Goal: Obtain resource: Obtain resource

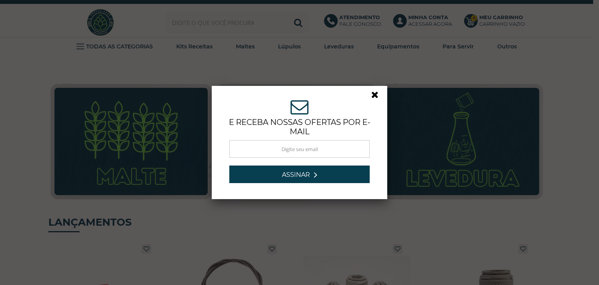
click at [374, 94] on link at bounding box center [378, 97] width 14 height 14
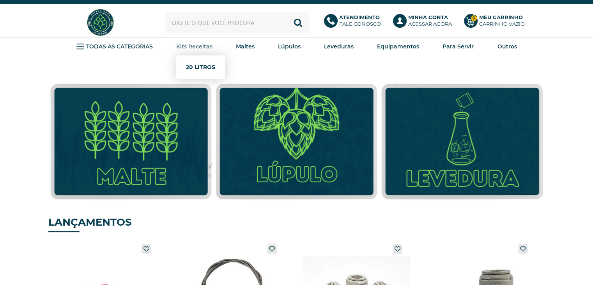
click at [194, 70] on link "20 Litros" at bounding box center [200, 67] width 29 height 16
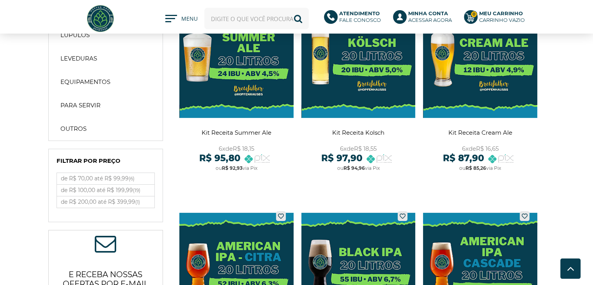
scroll to position [39, 0]
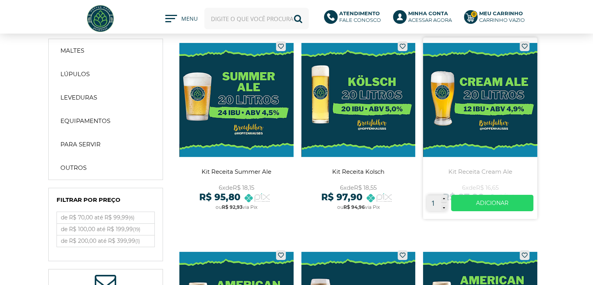
click at [511, 99] on link at bounding box center [480, 127] width 114 height 181
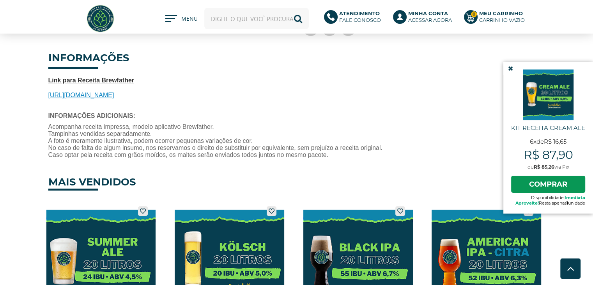
scroll to position [273, 0]
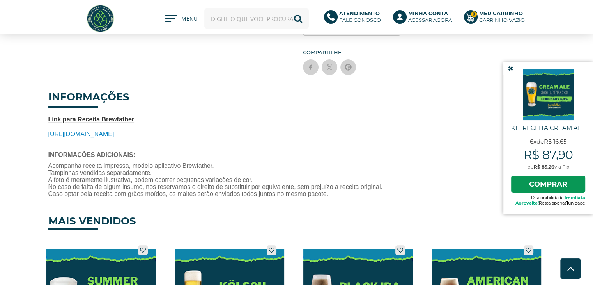
click at [114, 131] on span "https://share.brewfather.app/AXm74zvEsin5zT" at bounding box center [81, 134] width 66 height 7
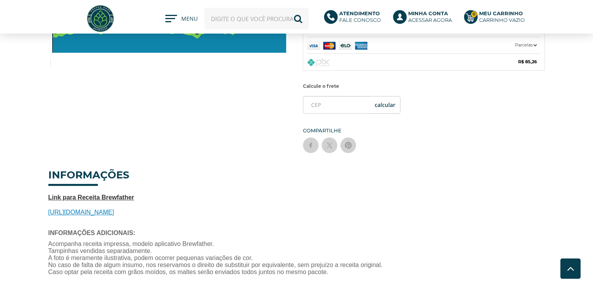
scroll to position [0, 0]
